Goal: Book appointment/travel/reservation

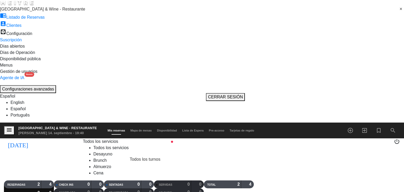
click at [167, 154] on span "pending_actions" at bounding box center [168, 159] width 11 height 11
click at [8, 127] on icon "menu" at bounding box center [9, 130] width 6 height 6
click at [27, 11] on span "[GEOGRAPHIC_DATA] & Wine - Restaurante" at bounding box center [42, 9] width 85 height 4
click at [29, 18] on span "Casa de Uco Vineyards & Wine - Bodega" at bounding box center [38, 15] width 77 height 4
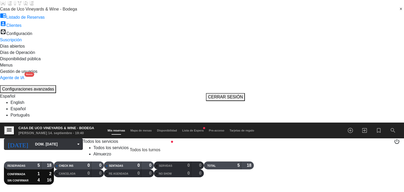
click at [34, 138] on div "[DATE] dom. [DATE] arrow_drop_down" at bounding box center [43, 144] width 79 height 12
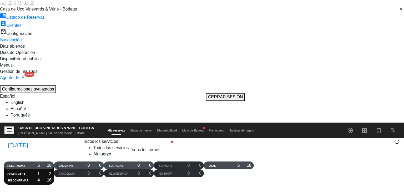
click at [44, 161] on div "RESERVADAS 1 4 CONFIRMADA 1 4 SIN CONFIRMAR 0 0 CHECK INS 0 0 CANCELADA 0 0 SEN…" at bounding box center [202, 172] width 404 height 23
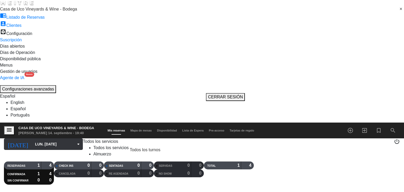
click at [42, 139] on input "lun. [DATE]" at bounding box center [58, 143] width 52 height 9
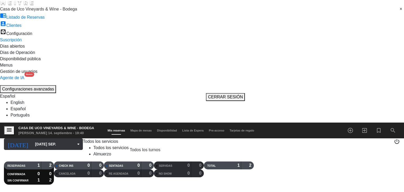
click at [48, 139] on input "[DATE] sep." at bounding box center [58, 143] width 52 height 9
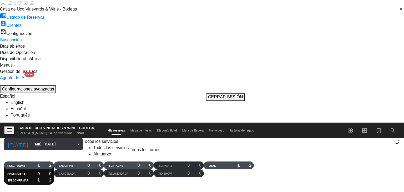
click at [48, 139] on input "mié. [DATE]" at bounding box center [58, 143] width 52 height 9
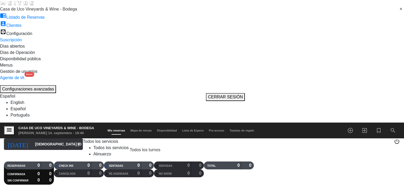
click at [38, 138] on div "[DATE] [DEMOGRAPHIC_DATA] [DATE] arrow_drop_down" at bounding box center [43, 144] width 79 height 12
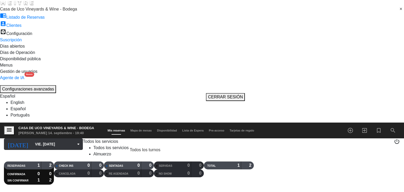
click at [41, 138] on div "[DATE] vie. [DATE] arrow_drop_down" at bounding box center [43, 144] width 79 height 12
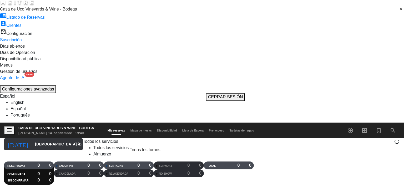
click at [38, 139] on input "[DEMOGRAPHIC_DATA] [DATE]" at bounding box center [58, 143] width 52 height 9
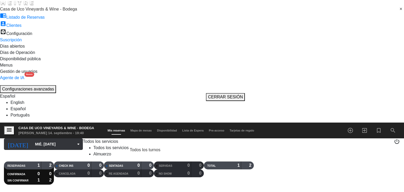
click at [32, 139] on input "mié. [DATE]" at bounding box center [58, 143] width 52 height 9
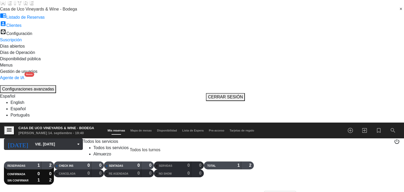
click at [32, 139] on input "vie. [DATE]" at bounding box center [58, 143] width 52 height 9
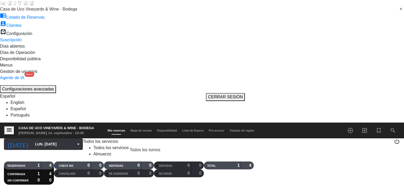
click at [32, 139] on input "lun. [DATE]" at bounding box center [58, 143] width 52 height 9
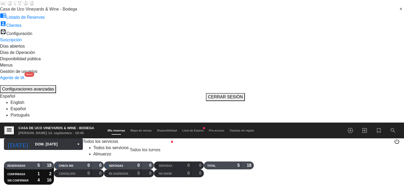
click at [37, 139] on input "dom. [DATE]" at bounding box center [58, 143] width 52 height 9
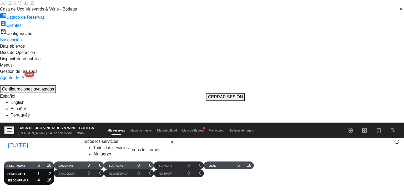
type input "lun. [DATE]"
click at [9, 127] on icon "menu" at bounding box center [9, 130] width 6 height 6
click at [38, 11] on span "Casa de Uco Vineyards & Wine - Bodega" at bounding box center [38, 9] width 77 height 4
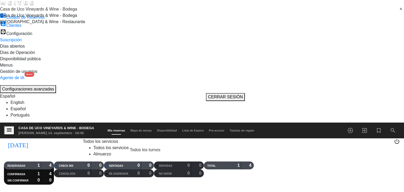
click at [38, 24] on span "[GEOGRAPHIC_DATA] & Wine - Restaurante" at bounding box center [42, 21] width 85 height 4
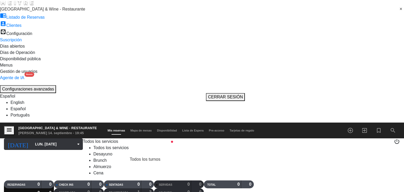
click at [33, 139] on input "lun. [DATE]" at bounding box center [58, 143] width 52 height 9
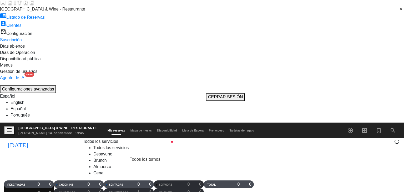
click at [10, 127] on icon "menu" at bounding box center [9, 130] width 6 height 6
click at [28, 11] on span "[GEOGRAPHIC_DATA] & Wine - Restaurante" at bounding box center [42, 9] width 85 height 4
click at [36, 11] on span "[GEOGRAPHIC_DATA] & Wine - Restaurante" at bounding box center [42, 9] width 85 height 4
click at [42, 24] on span "[GEOGRAPHIC_DATA] & Wine - Restaurante" at bounding box center [42, 21] width 85 height 4
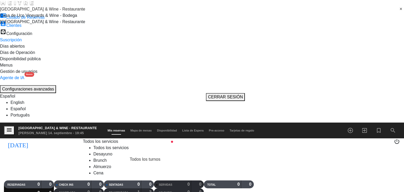
click at [54, 11] on span "[GEOGRAPHIC_DATA] & Wine - Restaurante" at bounding box center [42, 9] width 85 height 4
click at [54, 18] on span "Casa de Uco Vineyards & Wine - Bodega" at bounding box center [38, 15] width 77 height 4
